Goal: Task Accomplishment & Management: Complete application form

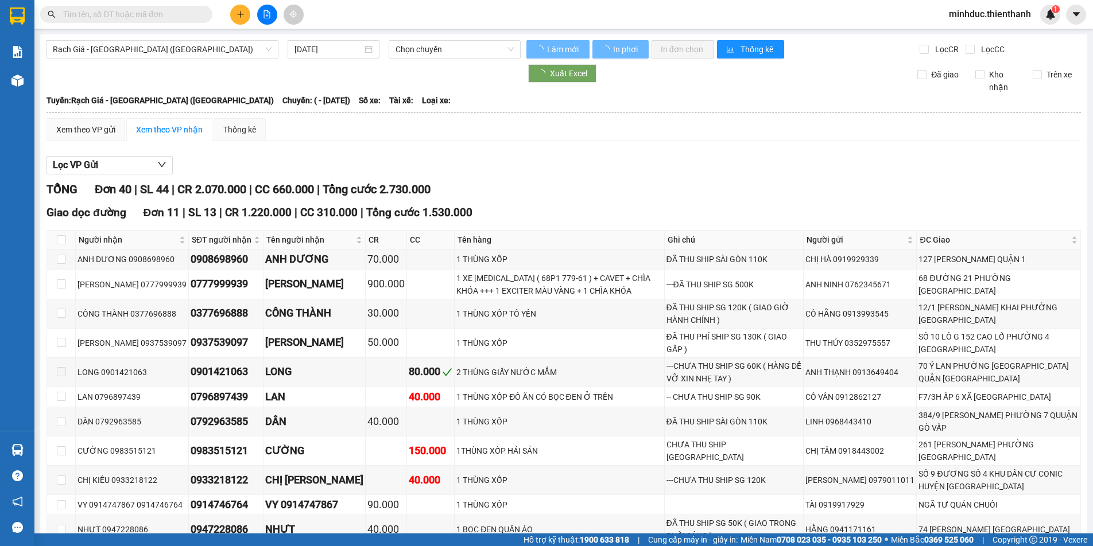
type input "[DATE]"
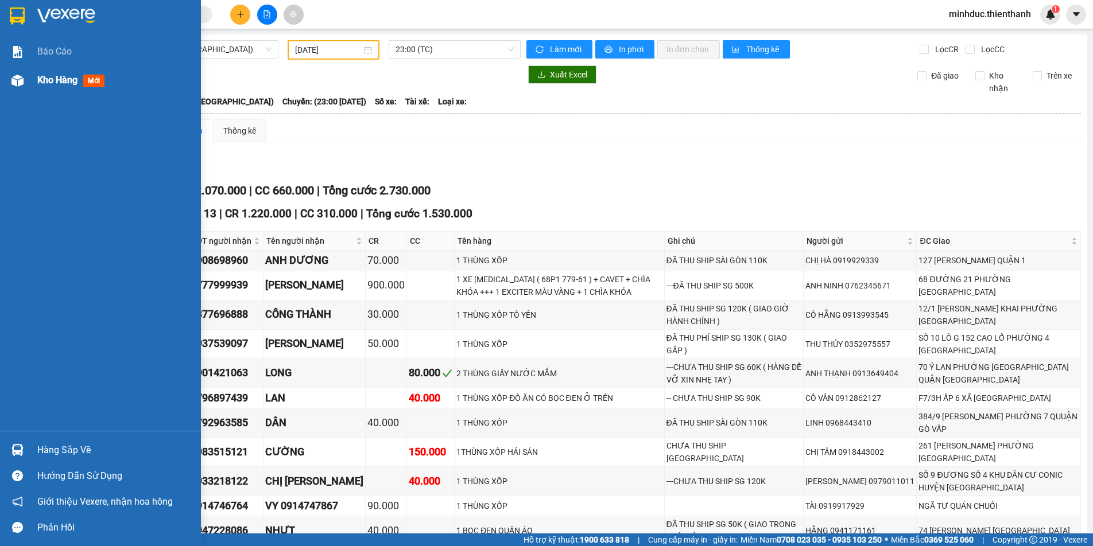
click at [40, 75] on span "Kho hàng" at bounding box center [57, 80] width 40 height 11
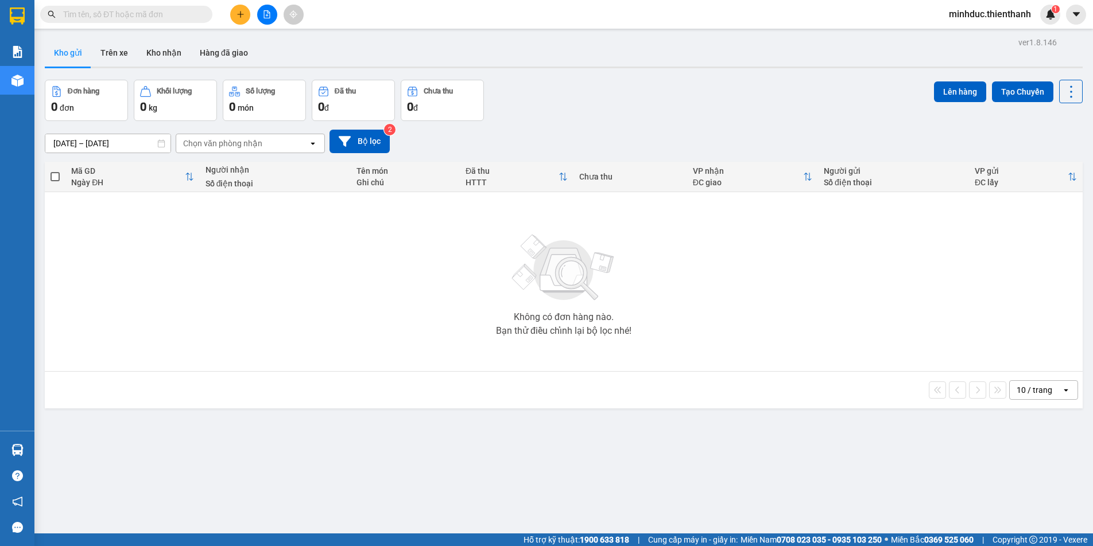
click at [273, 15] on button at bounding box center [267, 15] width 20 height 20
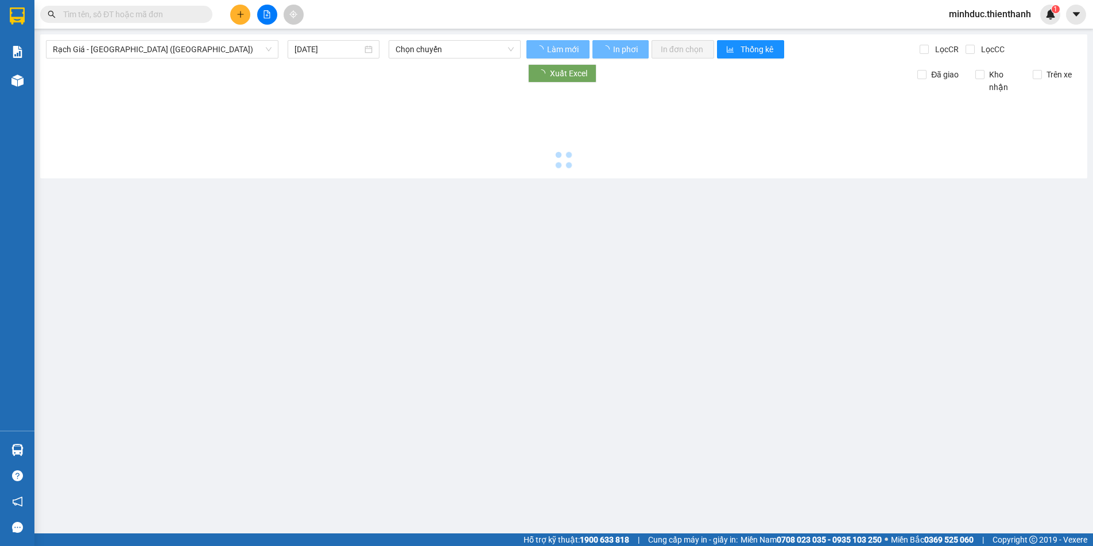
type input "[DATE]"
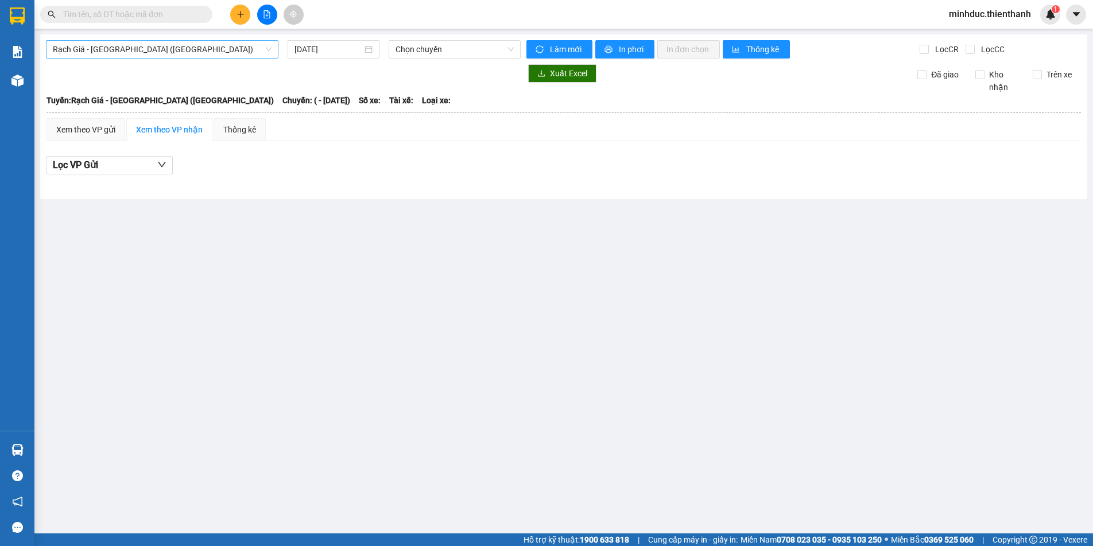
click at [156, 46] on span "Rạch Giá - [GEOGRAPHIC_DATA] ([GEOGRAPHIC_DATA])" at bounding box center [162, 49] width 219 height 17
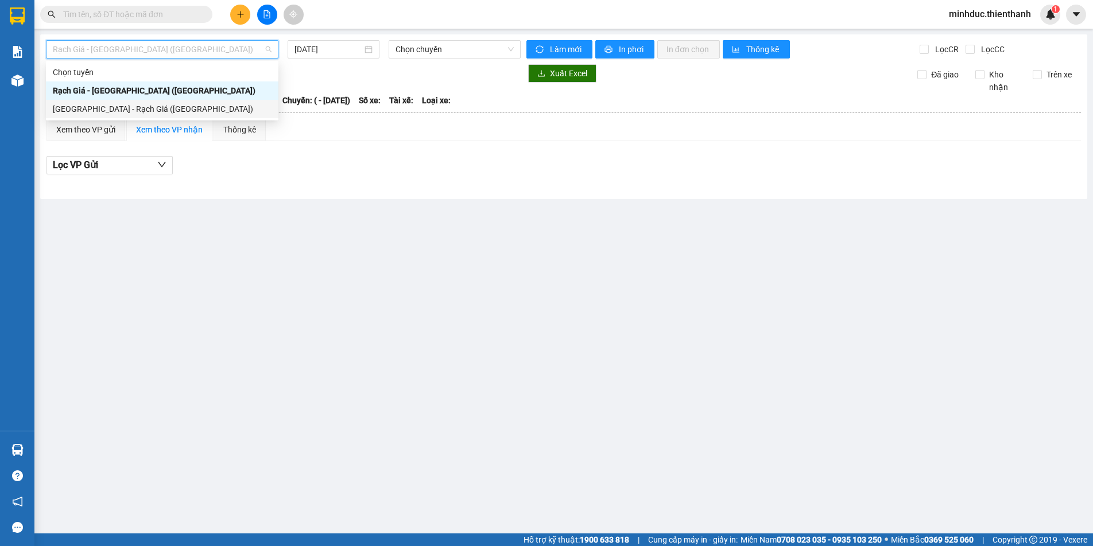
click at [116, 113] on div "[GEOGRAPHIC_DATA] - Rạch Giá ([GEOGRAPHIC_DATA])" at bounding box center [162, 109] width 219 height 13
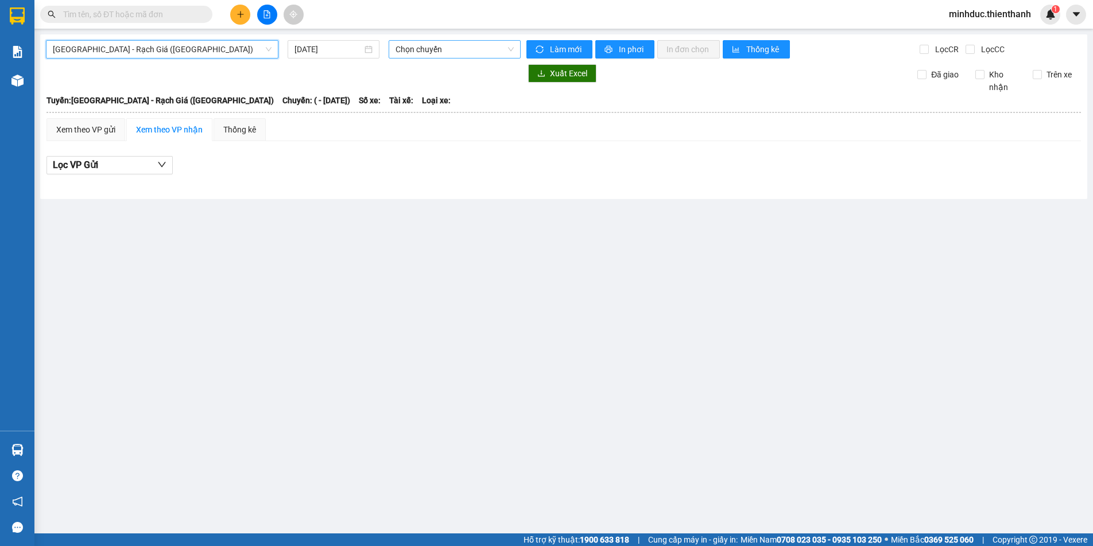
click at [422, 51] on span "Chọn chuyến" at bounding box center [454, 49] width 118 height 17
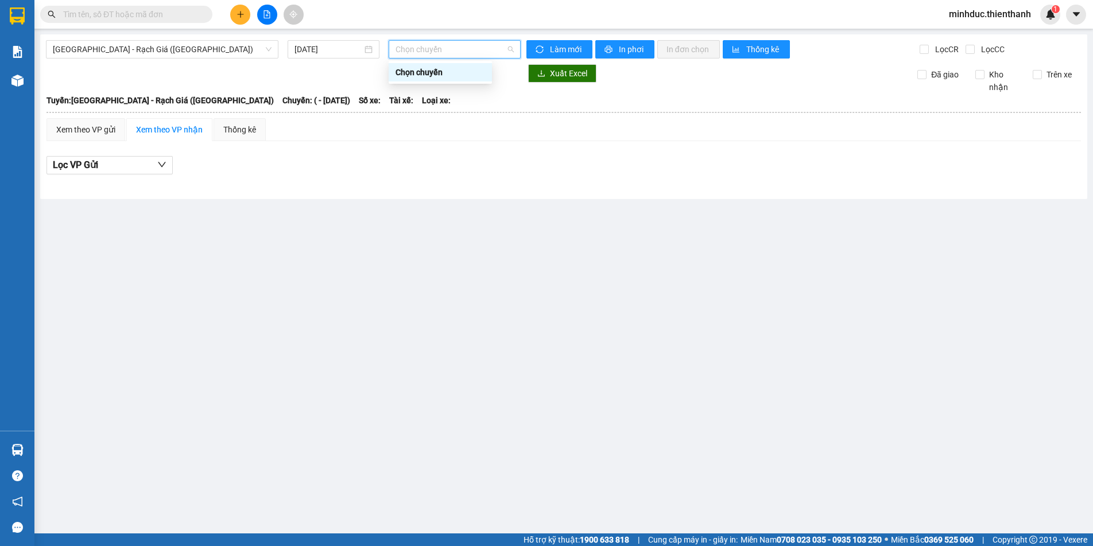
click at [420, 73] on div "Chọn chuyến" at bounding box center [440, 72] width 90 height 13
click at [425, 46] on span "Chọn chuyến" at bounding box center [454, 49] width 118 height 17
click at [320, 49] on input "[DATE]" at bounding box center [328, 49] width 68 height 13
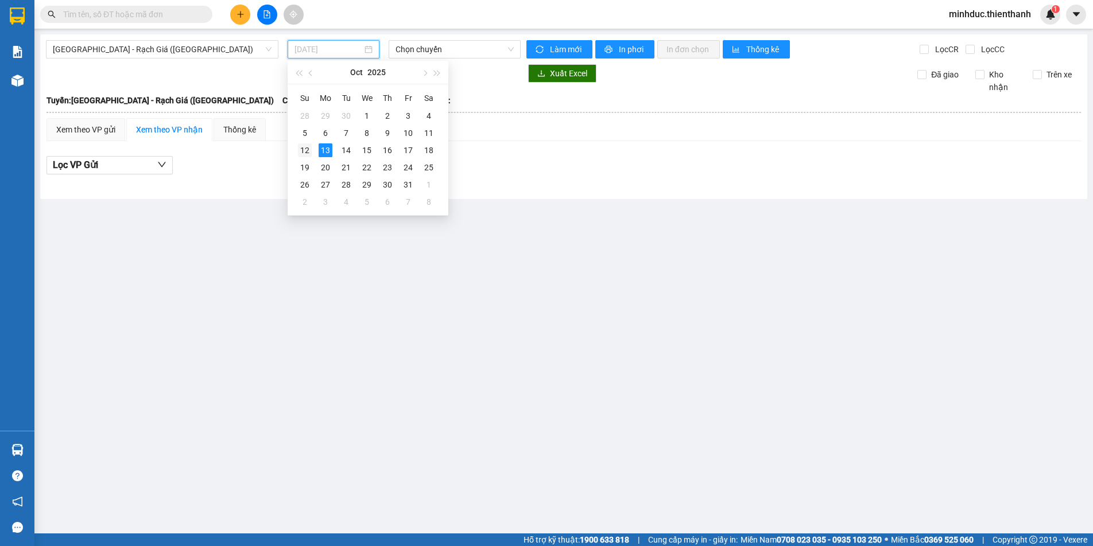
click at [301, 150] on div "12" at bounding box center [305, 150] width 14 height 14
type input "[DATE]"
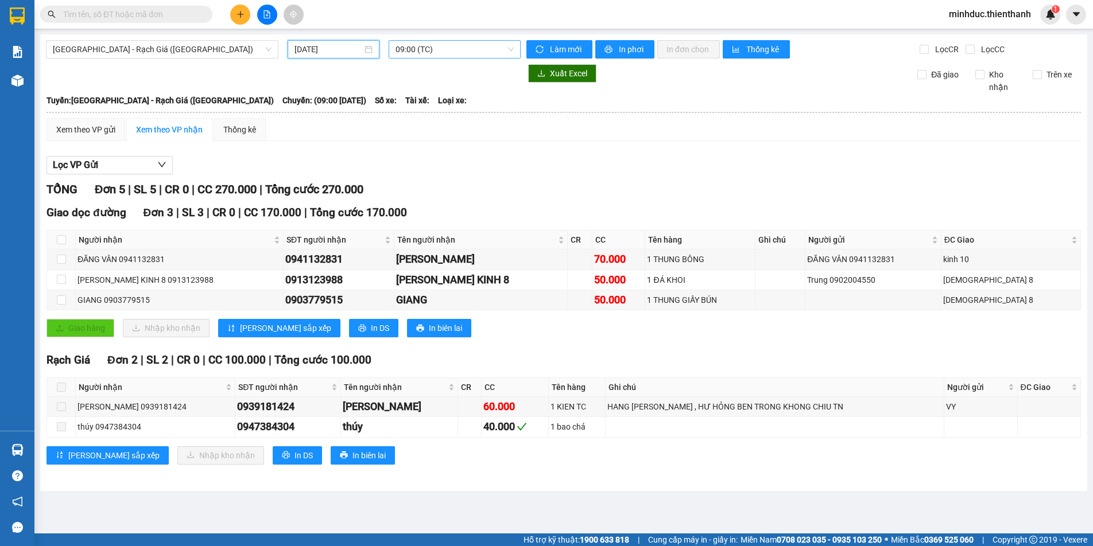
click at [438, 53] on span "09:00 (TC)" at bounding box center [454, 49] width 118 height 17
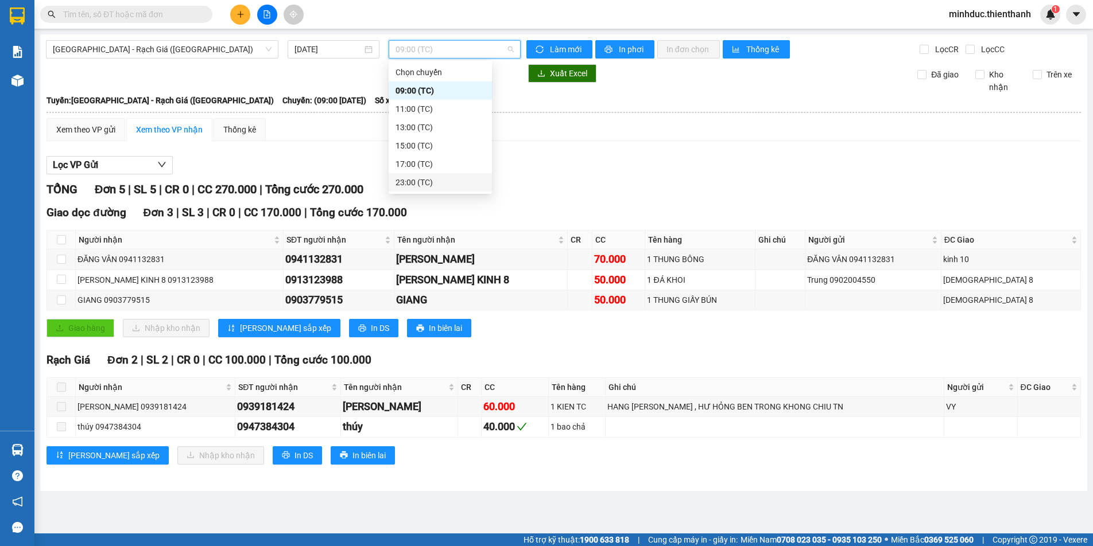
click at [413, 177] on div "23:00 (TC)" at bounding box center [440, 182] width 90 height 13
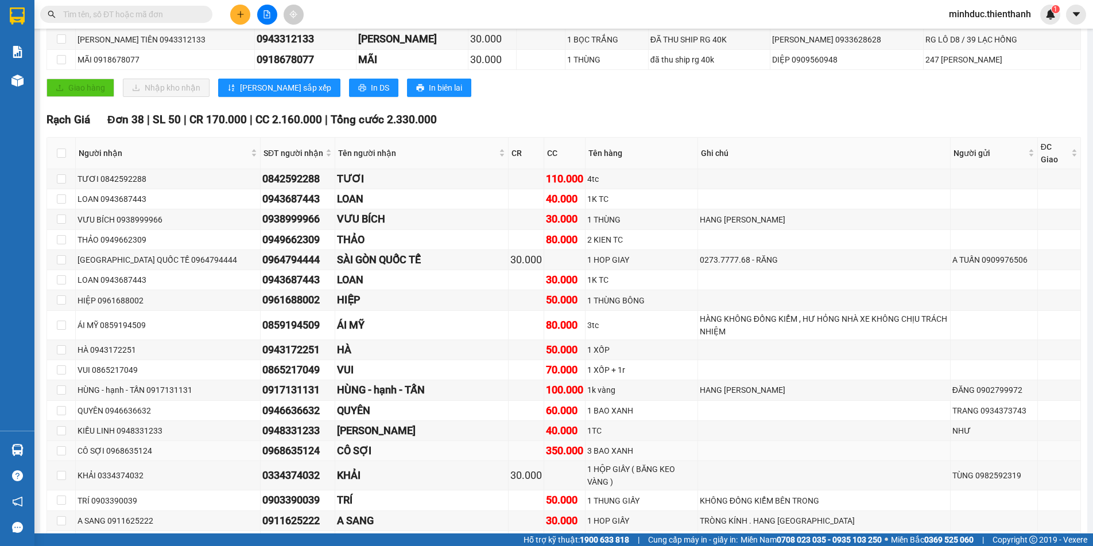
scroll to position [287, 0]
